Goal: Task Accomplishment & Management: Manage account settings

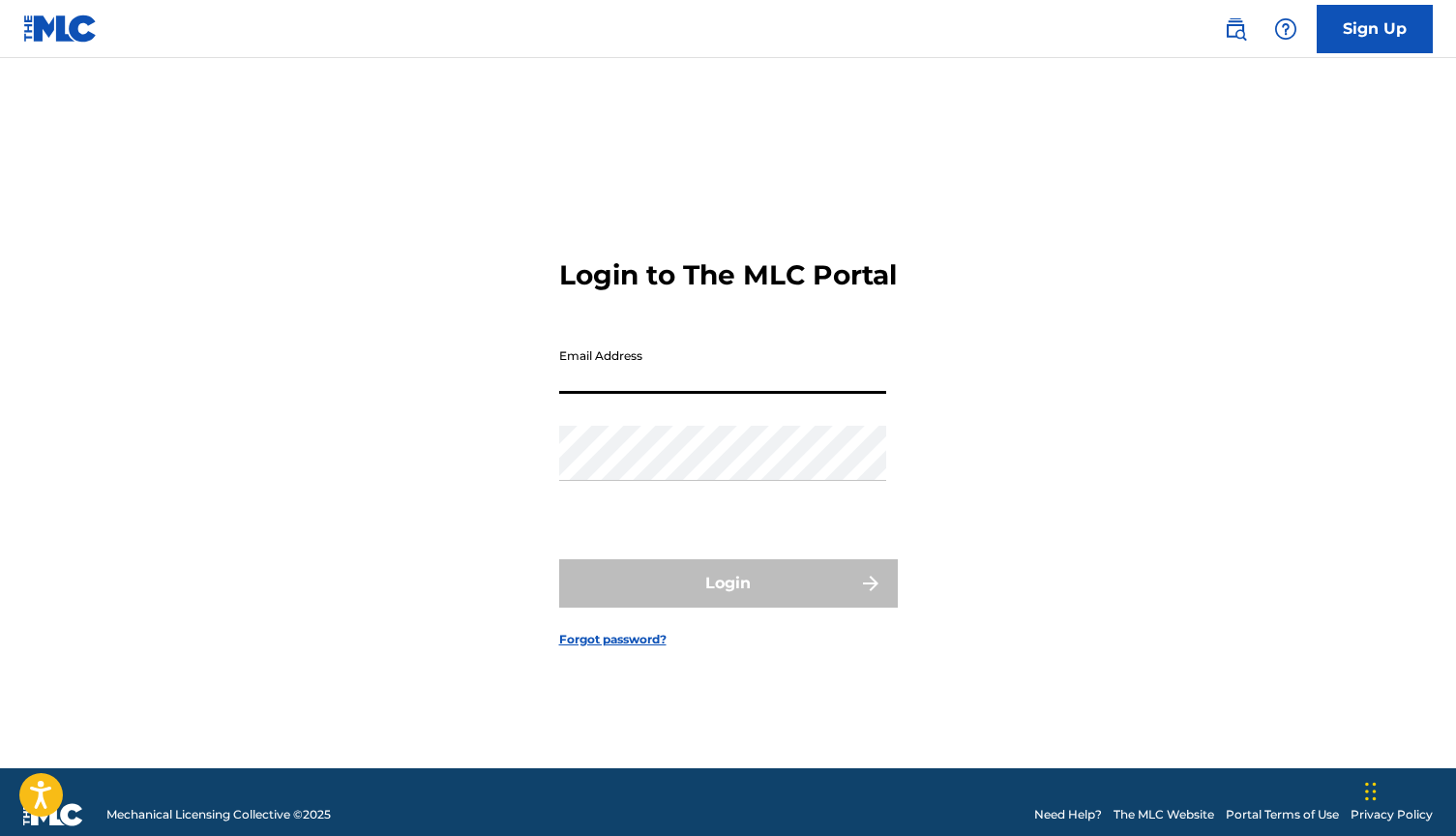
type input "[EMAIL_ADDRESS][DOMAIN_NAME]"
click at [728, 600] on button "Login" at bounding box center [728, 583] width 339 height 48
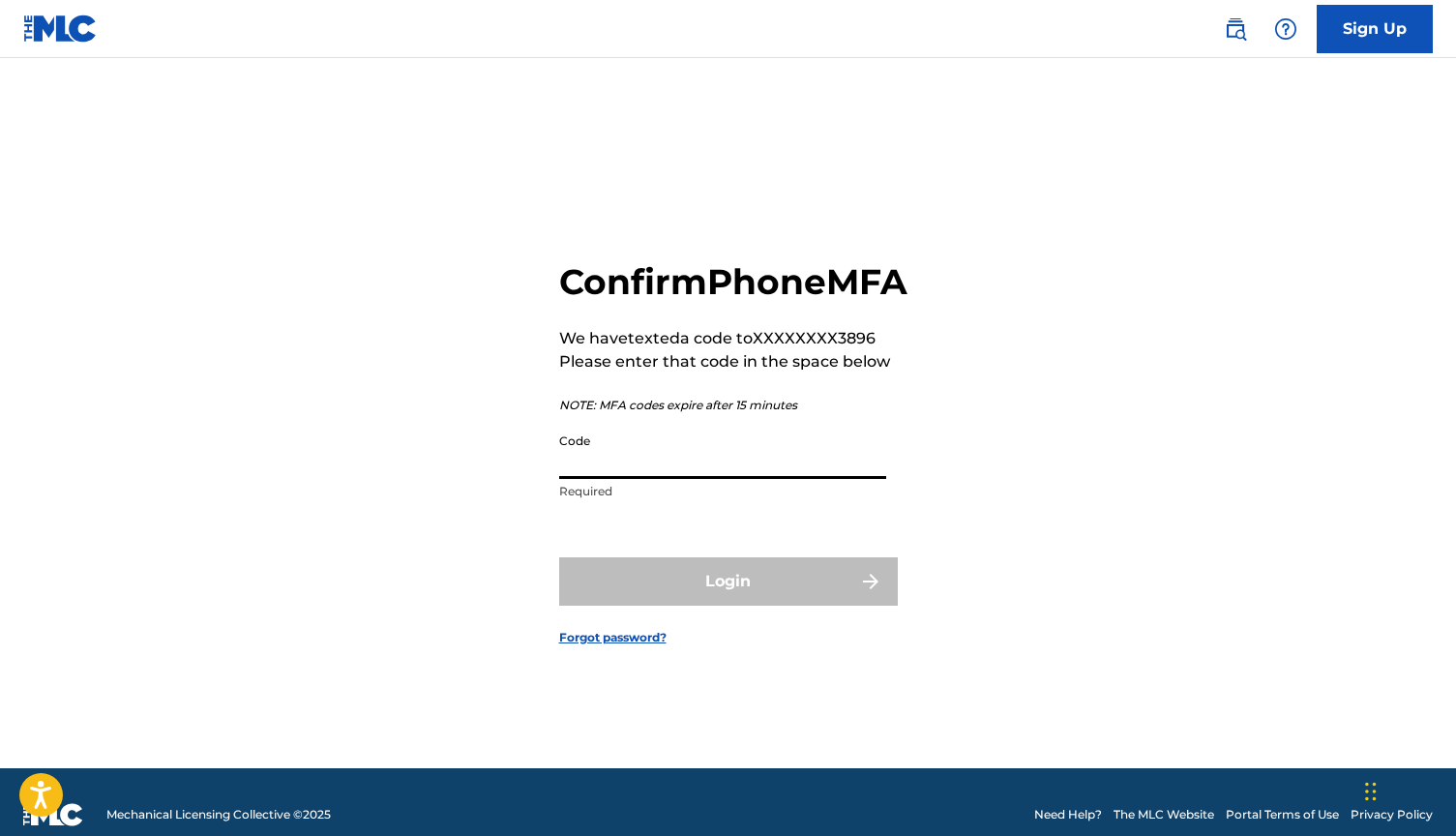
click at [674, 479] on input "Code" at bounding box center [722, 451] width 327 height 55
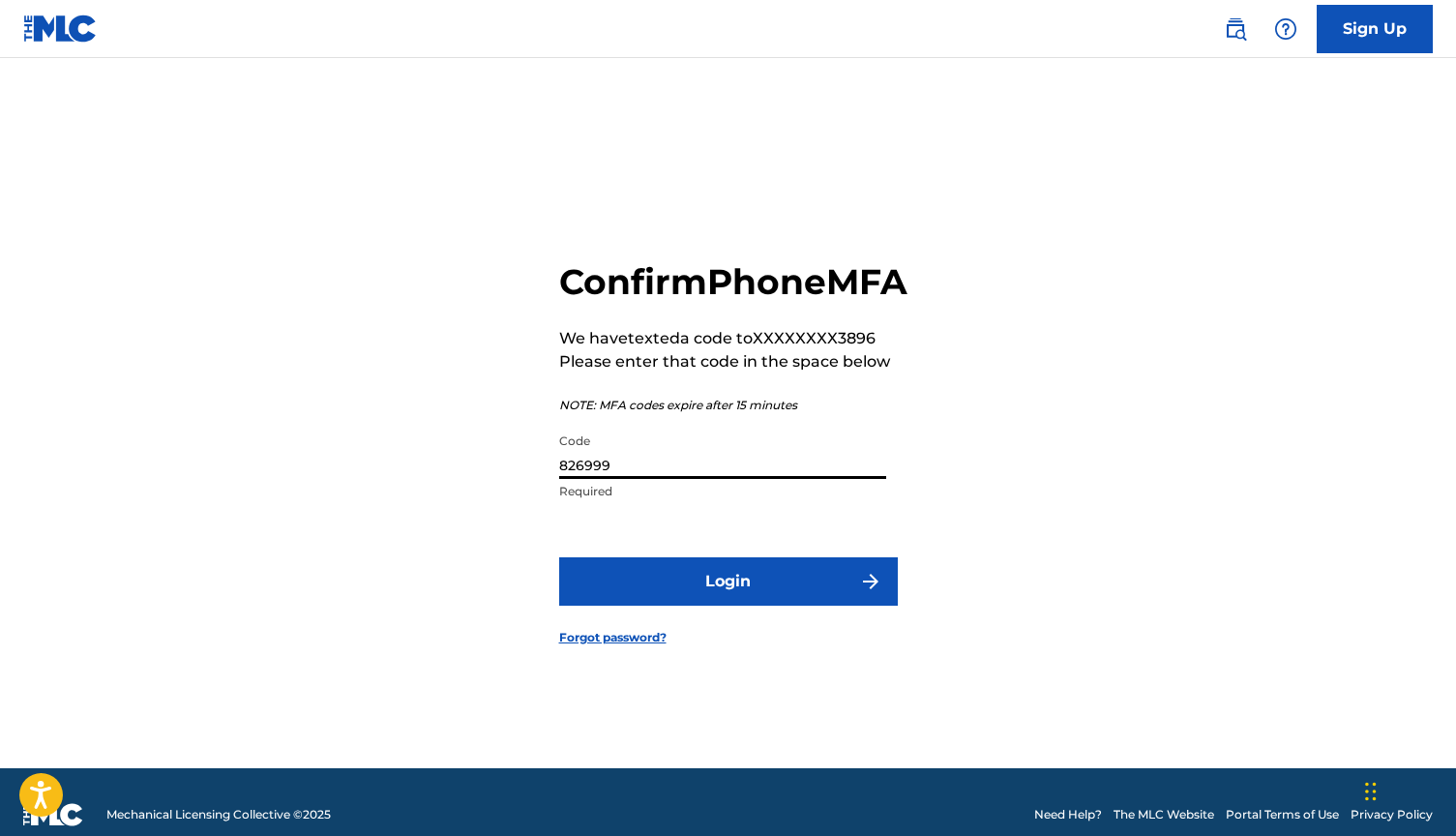
type input "826999"
click at [794, 593] on button "Login" at bounding box center [728, 581] width 339 height 48
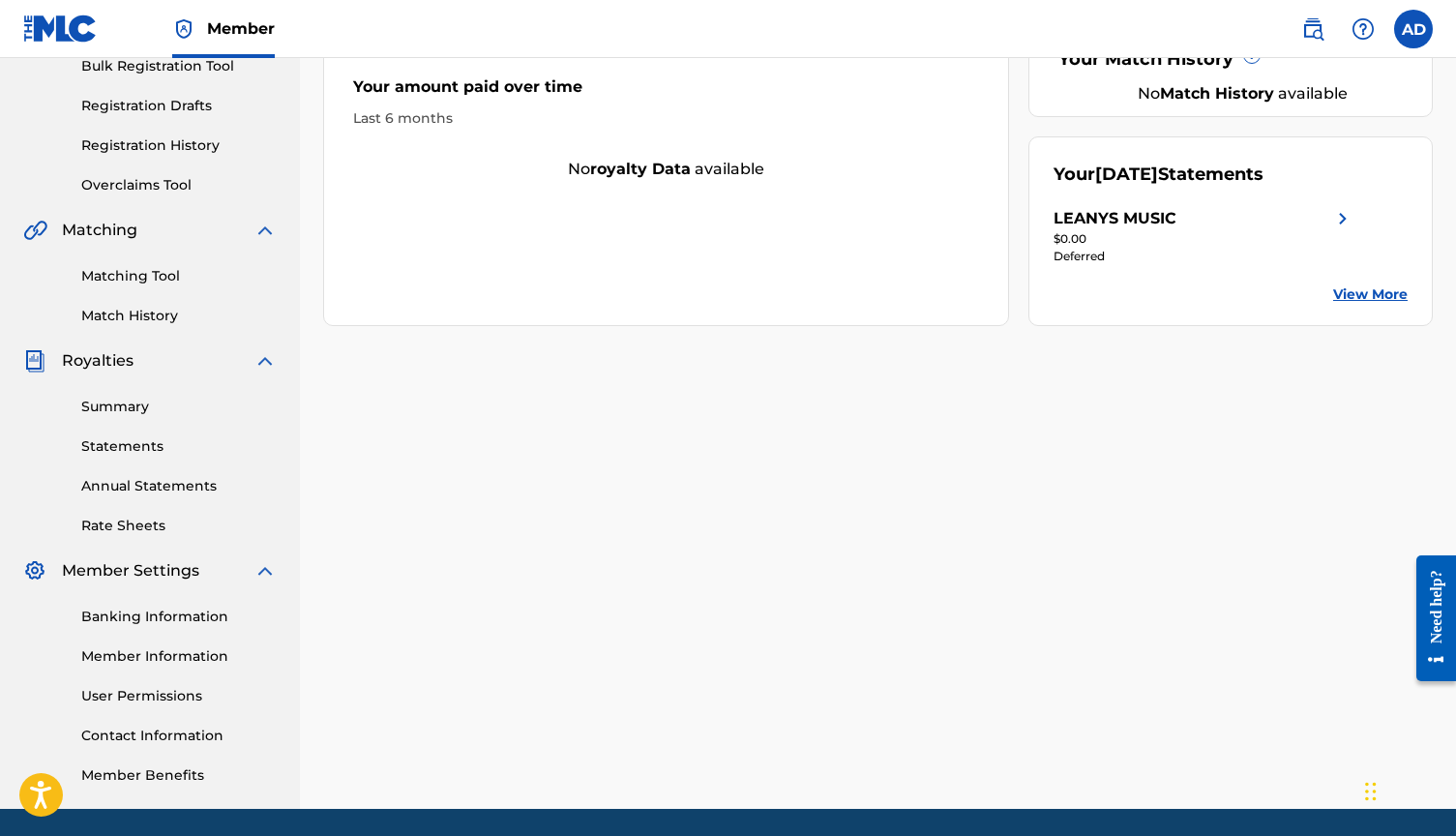
scroll to position [123, 0]
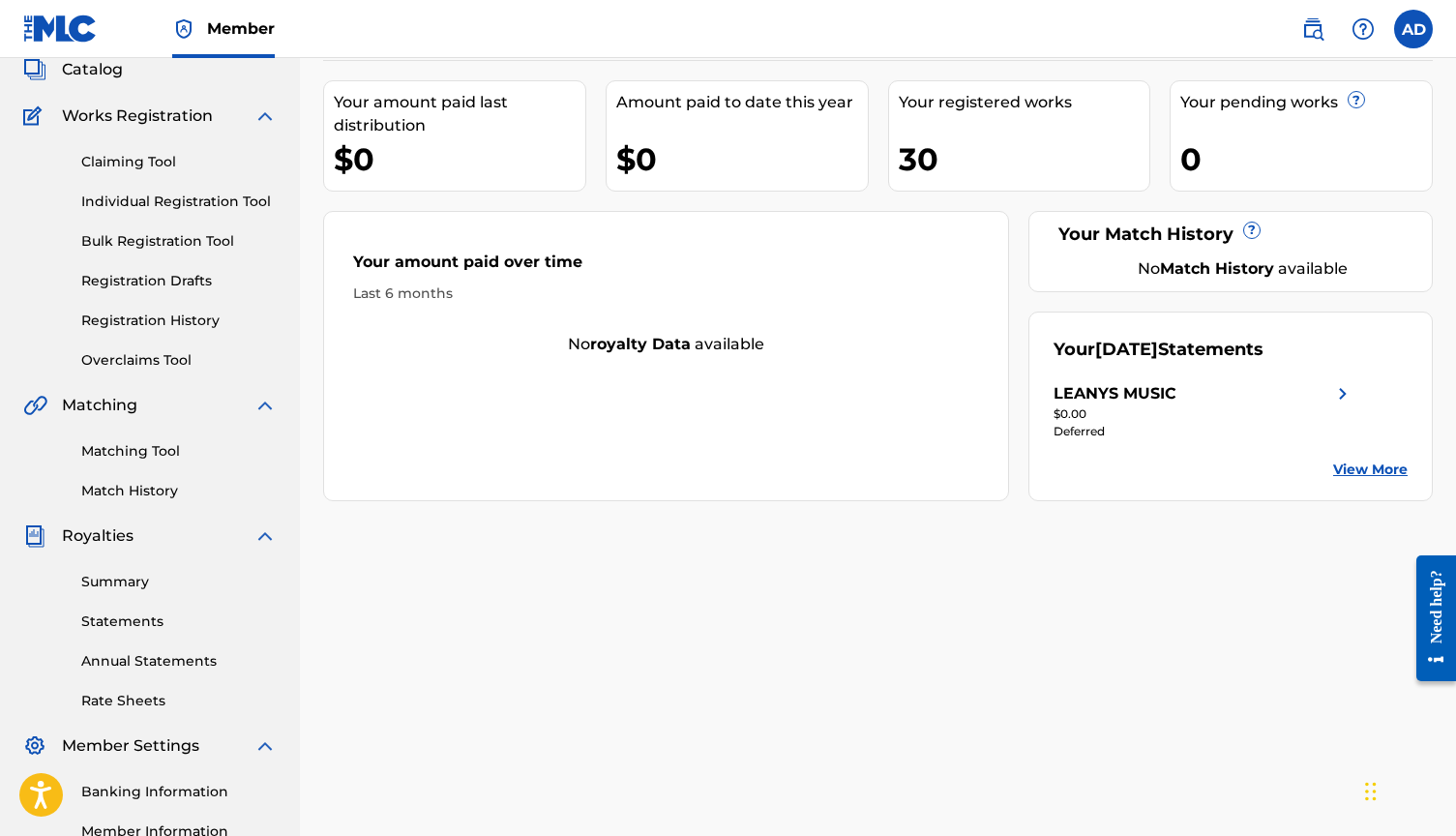
click at [195, 588] on link "Summary" at bounding box center [179, 582] width 196 height 21
